Goal: Information Seeking & Learning: Learn about a topic

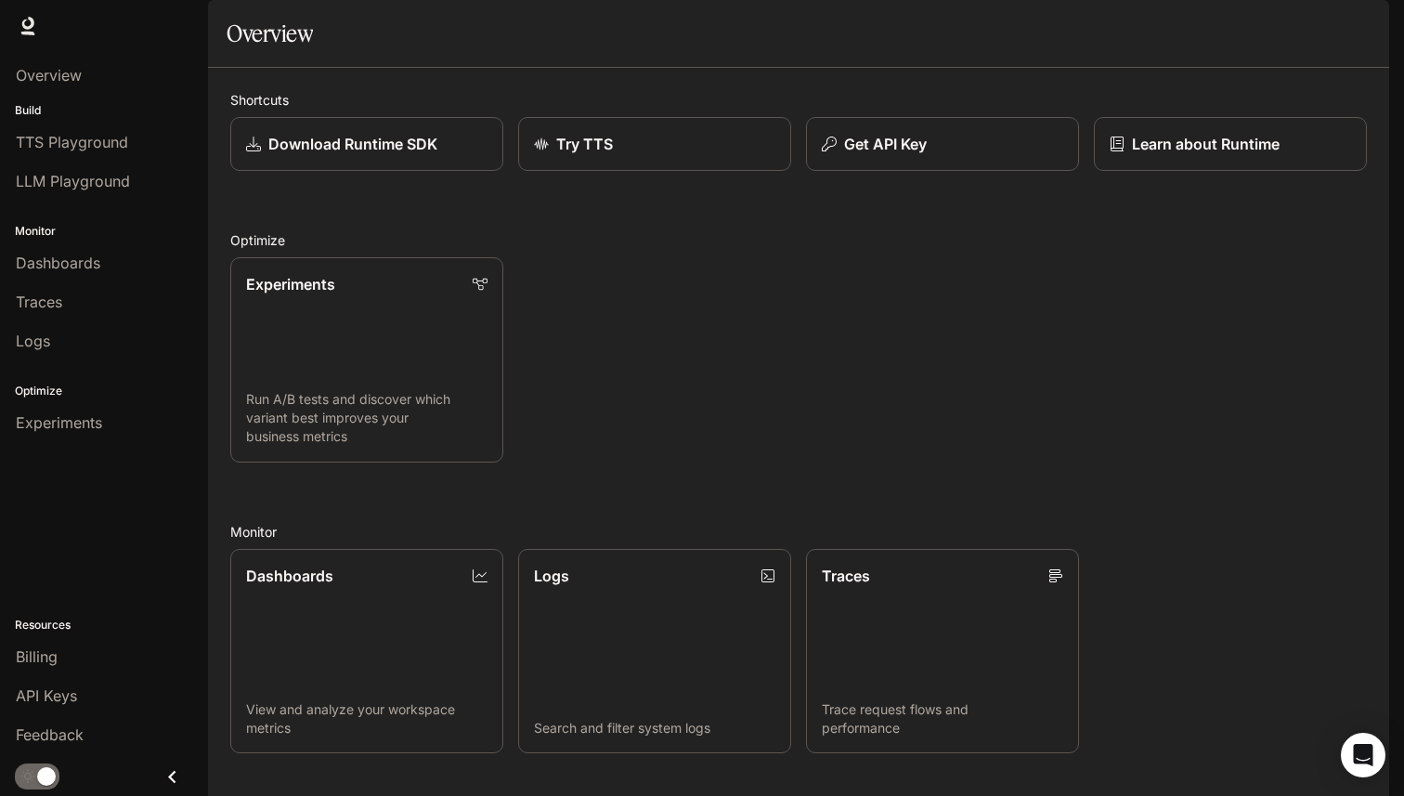
click at [1249, 32] on span "Documentation" at bounding box center [1281, 26] width 92 height 23
